Goal: Task Accomplishment & Management: Manage account settings

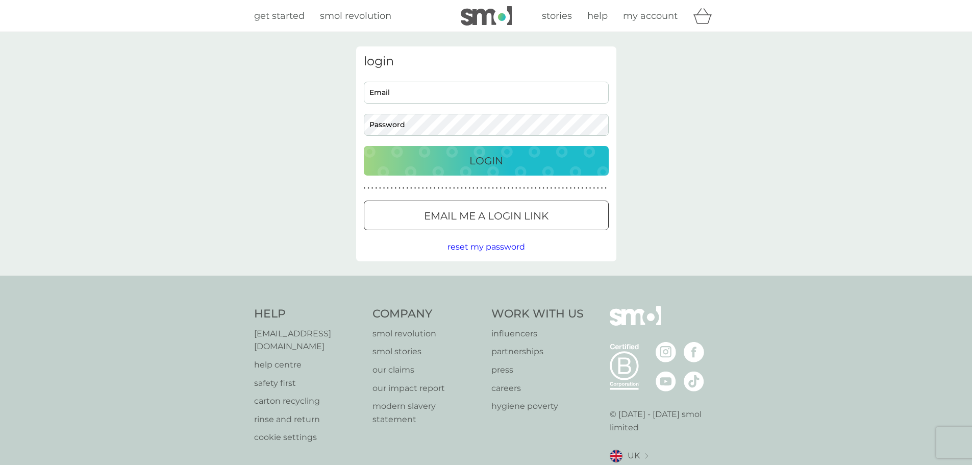
click at [439, 91] on input "Email" at bounding box center [486, 93] width 245 height 22
type input "[PERSON_NAME][EMAIL_ADDRESS][DOMAIN_NAME]"
click at [364, 146] on button "Login" at bounding box center [486, 161] width 245 height 30
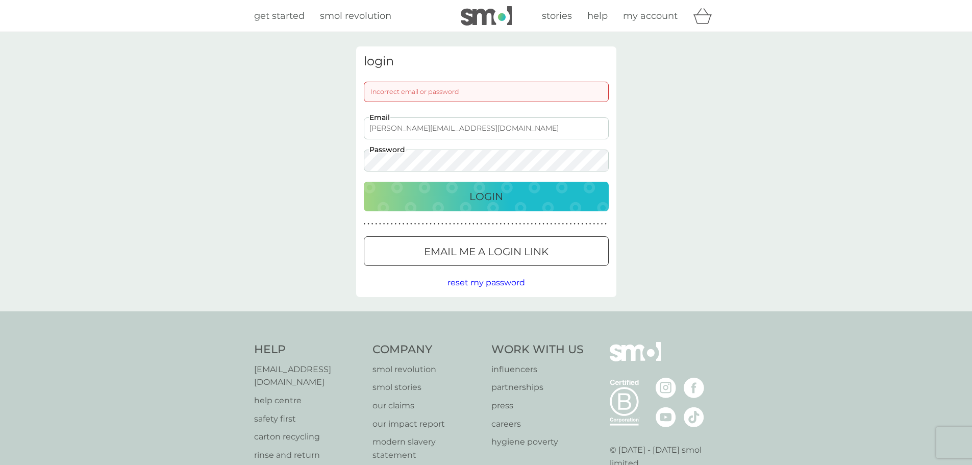
click at [484, 253] on div at bounding box center [486, 252] width 37 height 11
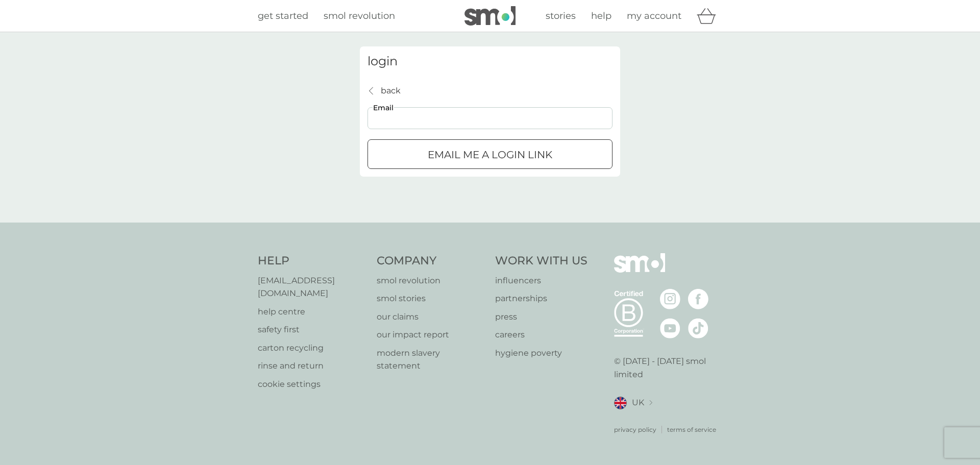
click at [532, 112] on input "Email" at bounding box center [489, 118] width 245 height 22
type input "[PERSON_NAME][EMAIL_ADDRESS][DOMAIN_NAME]"
click at [489, 158] on div "submit" at bounding box center [490, 155] width 37 height 11
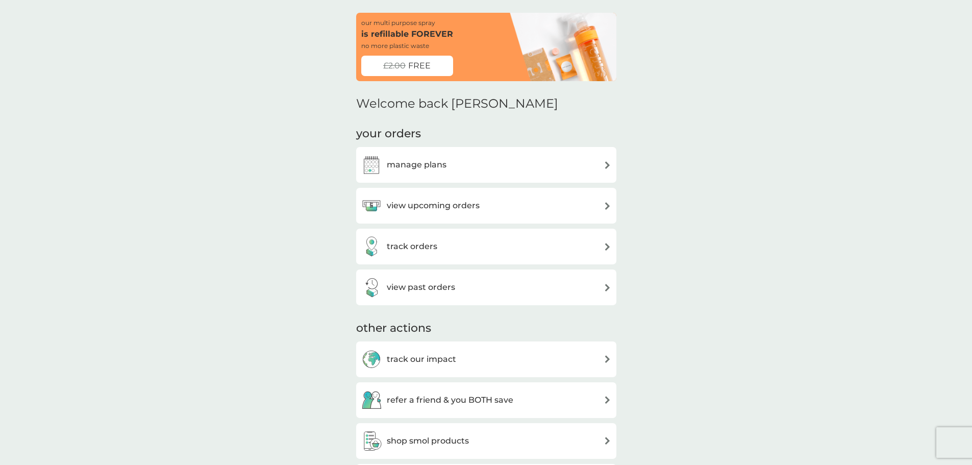
scroll to position [51, 0]
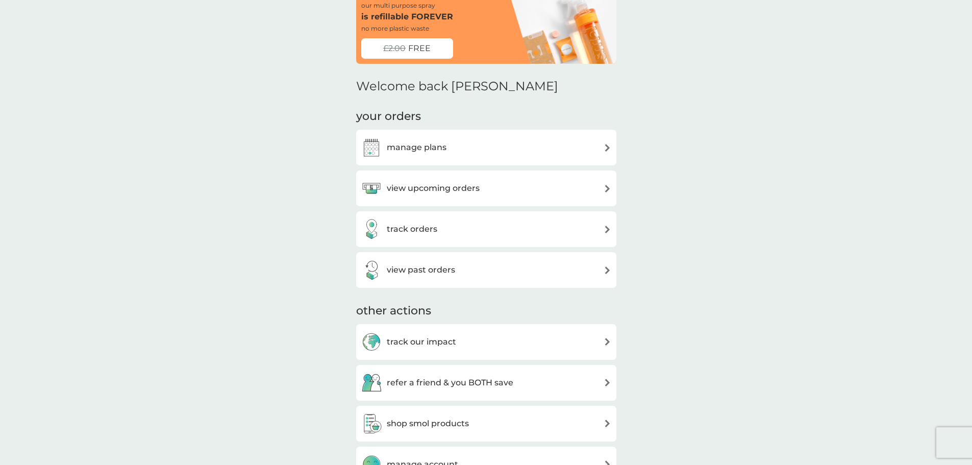
click at [606, 147] on img at bounding box center [608, 148] width 8 height 8
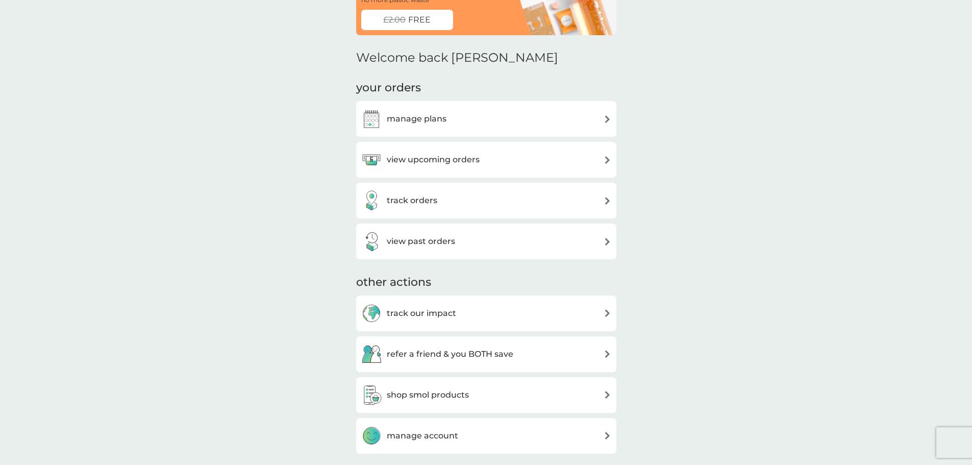
scroll to position [84, 0]
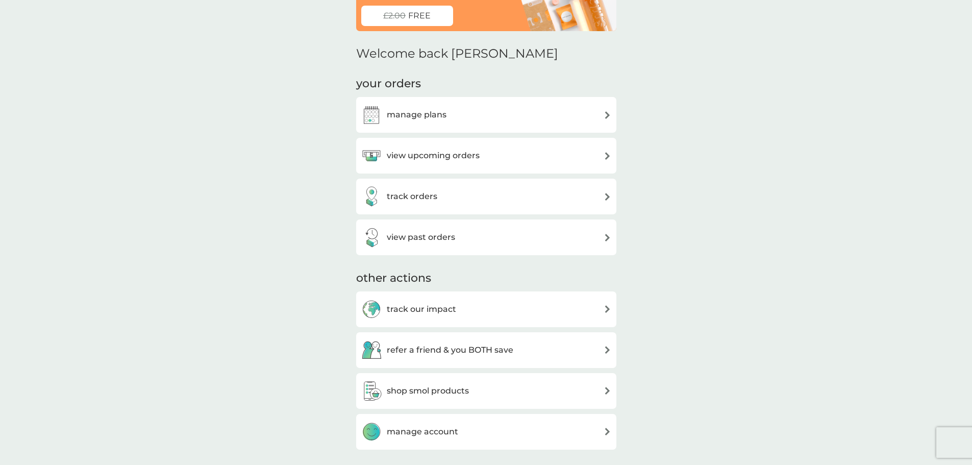
click at [469, 195] on div "track orders" at bounding box center [486, 196] width 250 height 20
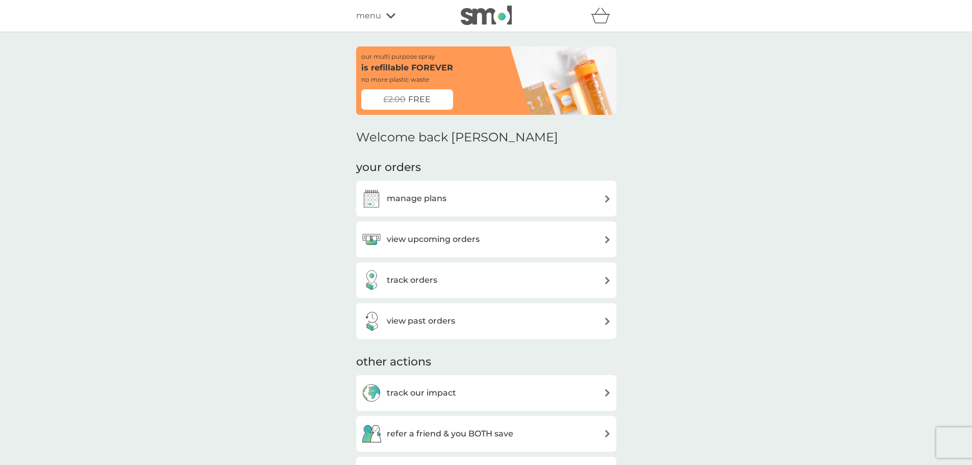
scroll to position [84, 0]
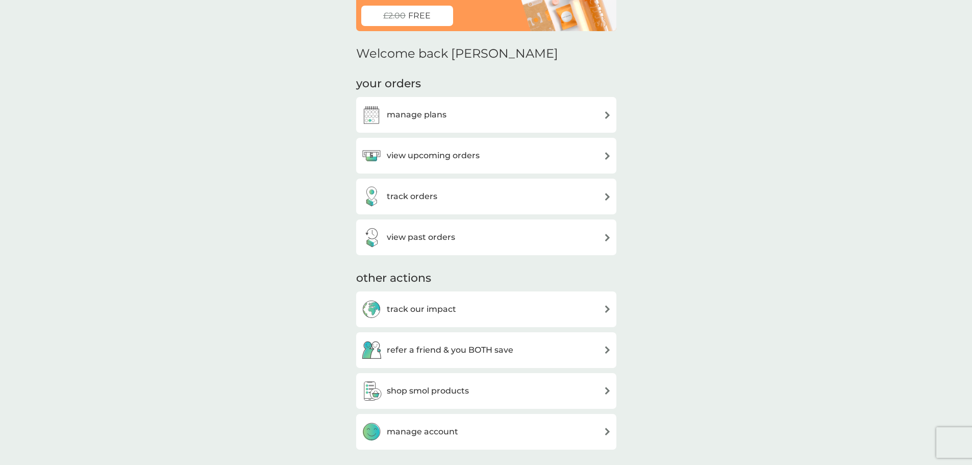
click at [476, 239] on div "view past orders" at bounding box center [486, 237] width 250 height 20
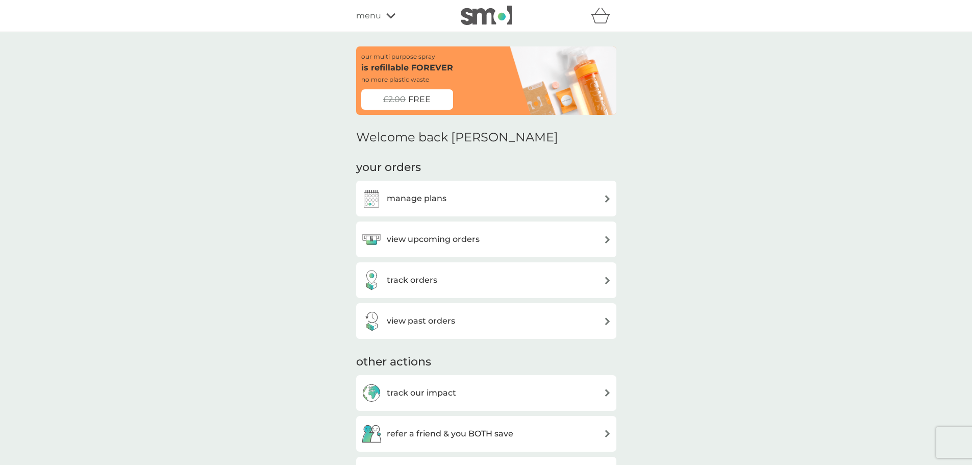
scroll to position [84, 0]
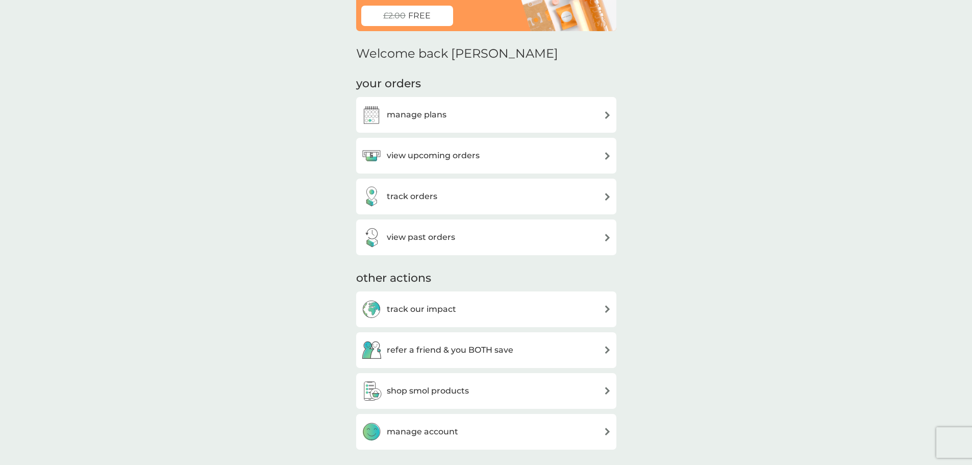
click at [452, 117] on div "manage plans" at bounding box center [486, 115] width 250 height 20
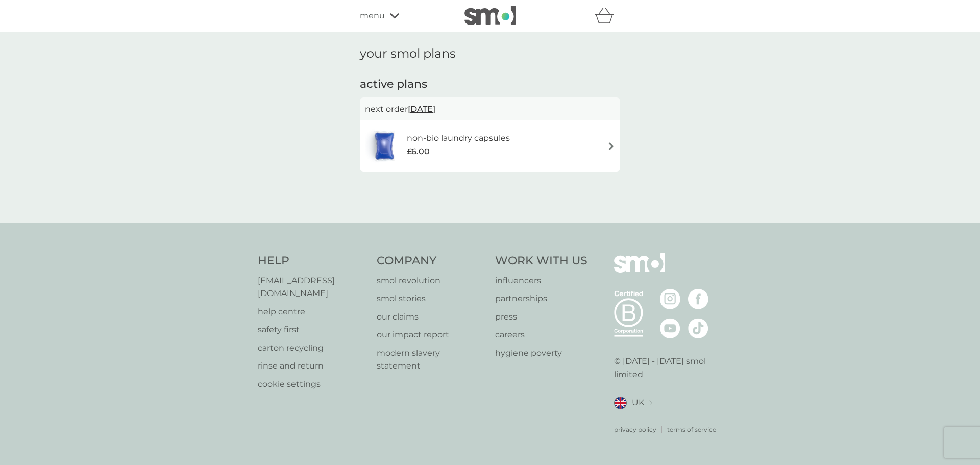
click at [582, 145] on div "non-bio laundry capsules £6.00" at bounding box center [490, 146] width 250 height 36
